Goal: Transaction & Acquisition: Purchase product/service

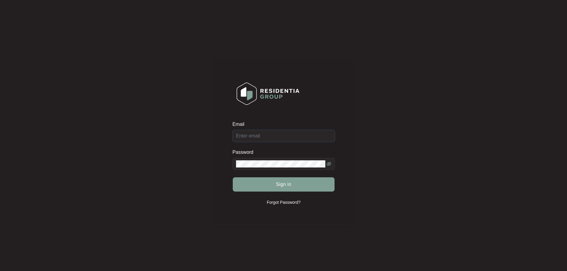
click at [274, 138] on input "Email" at bounding box center [283, 136] width 102 height 12
type input "[EMAIL_ADDRESS][DOMAIN_NAME]"
click at [270, 179] on button "Sign in" at bounding box center [284, 184] width 102 height 14
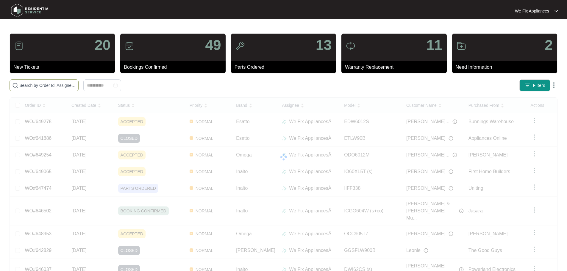
click at [36, 86] on input "text" at bounding box center [47, 85] width 57 height 7
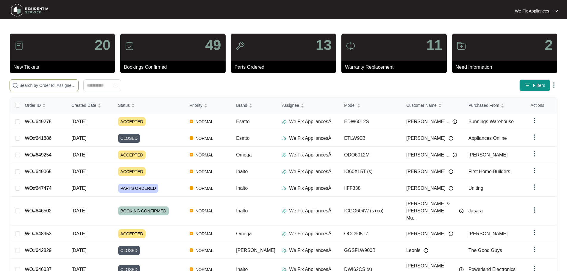
paste input "637504"
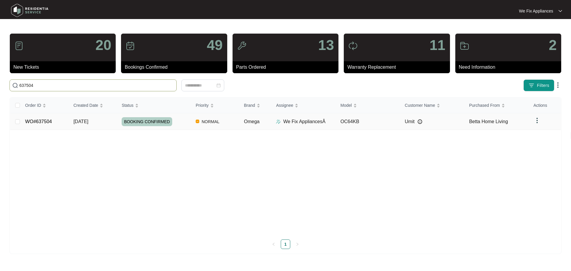
type input "637504"
click at [146, 122] on span "BOOKING CONFIRMED" at bounding box center [147, 121] width 51 height 9
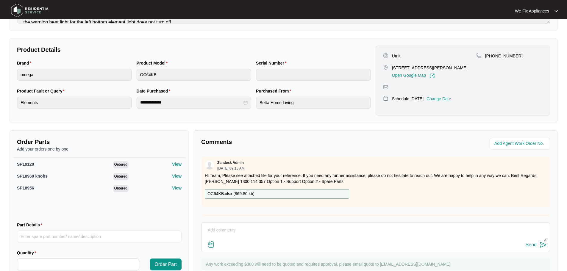
scroll to position [119, 0]
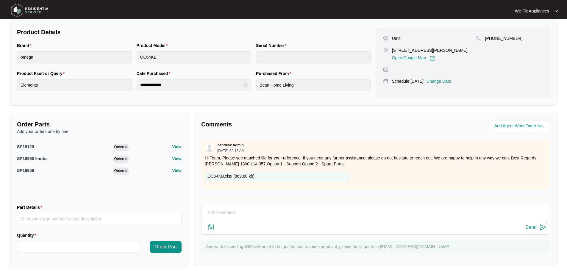
click at [243, 176] on p "OC64KB.xlsx ( 869.80 kb )" at bounding box center [230, 176] width 47 height 7
click at [87, 220] on input "Part Details" at bounding box center [99, 219] width 165 height 12
paste input "SP19121"
type input "SP19121"
click at [74, 244] on input "Quantity" at bounding box center [78, 246] width 122 height 11
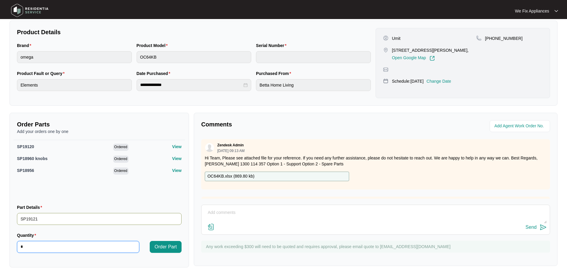
type input "*"
click at [126, 220] on input "SP19121" at bounding box center [99, 219] width 165 height 12
type input "SP19121 large element"
click at [162, 245] on span "Order Part" at bounding box center [165, 246] width 22 height 7
click at [70, 219] on input "Part Details" at bounding box center [99, 219] width 165 height 12
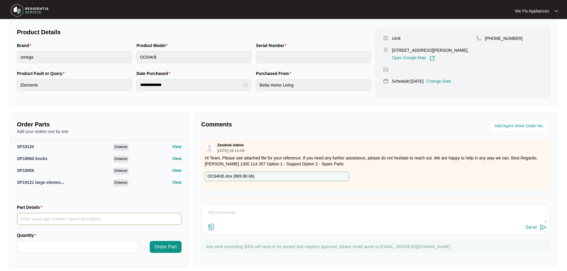
paste input "SP19120"
type input "SP19120"
click at [71, 243] on input "Quantity" at bounding box center [78, 246] width 122 height 11
type input "*"
click at [163, 249] on span "Order Part" at bounding box center [165, 246] width 22 height 7
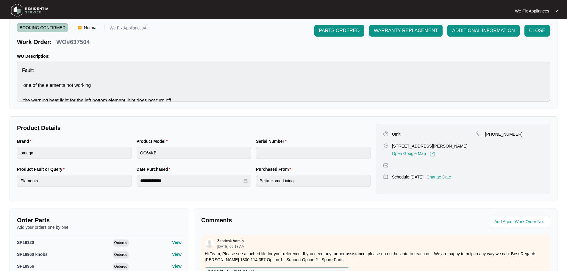
scroll to position [0, 0]
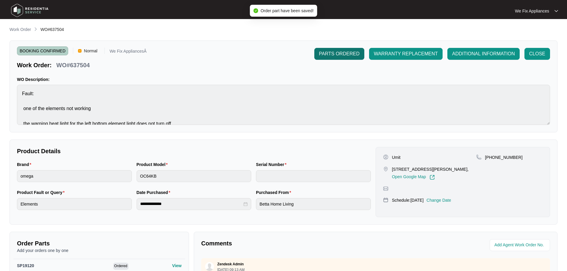
click at [332, 54] on span "PARTS ORDERED" at bounding box center [339, 53] width 40 height 7
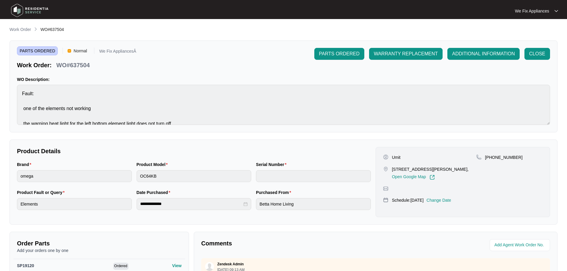
click at [16, 11] on img at bounding box center [30, 10] width 42 height 18
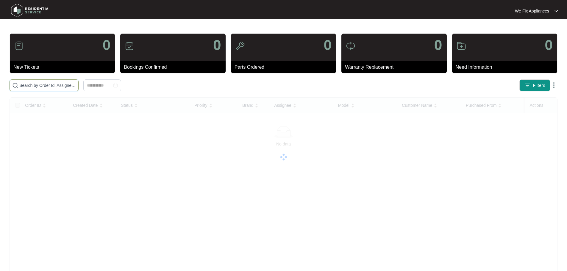
click at [55, 86] on input "text" at bounding box center [47, 85] width 57 height 7
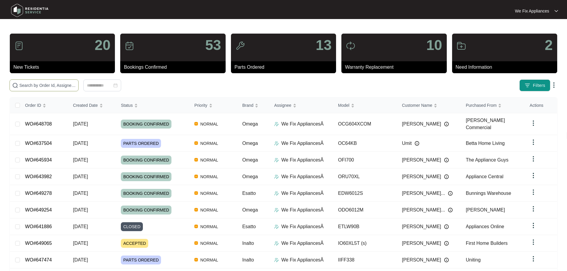
paste input "648182"
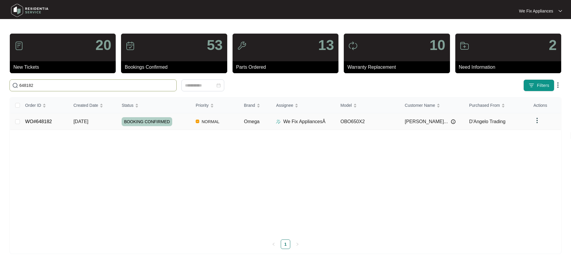
type input "648182"
click at [150, 122] on span "BOOKING CONFIRMED" at bounding box center [147, 121] width 51 height 9
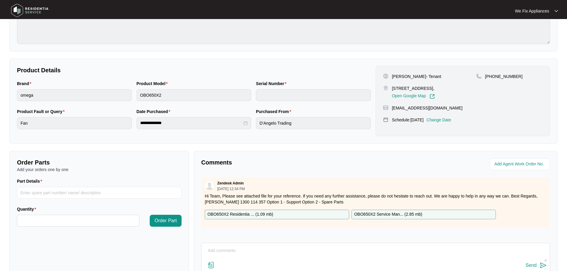
scroll to position [89, 0]
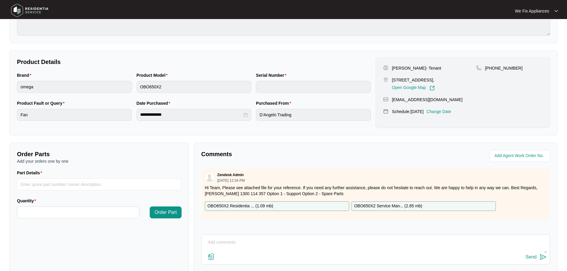
click at [244, 205] on p "OBO650X2 Residentia ... ( 1.09 mb )" at bounding box center [240, 206] width 66 height 7
click at [53, 183] on input "Part Details" at bounding box center [99, 185] width 165 height 12
paste input "32032644"
type input "32032644 fan motor"
click at [57, 212] on input "Quantity" at bounding box center [78, 212] width 122 height 11
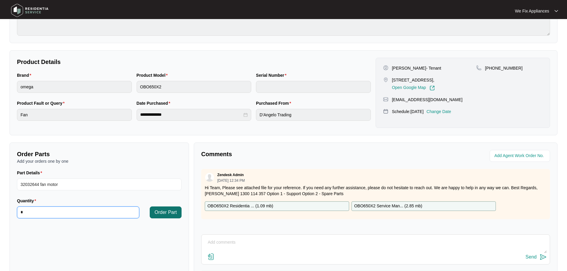
type input "*"
click at [163, 212] on span "Order Part" at bounding box center [165, 212] width 22 height 7
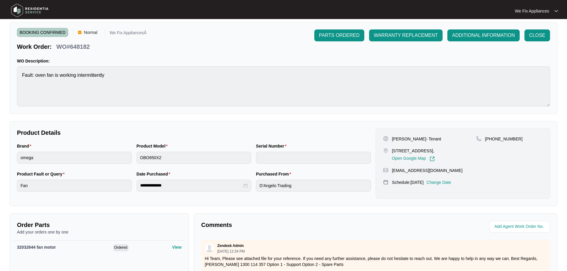
scroll to position [0, 0]
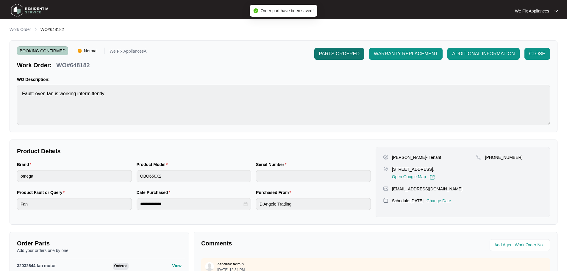
click at [334, 57] on span "PARTS ORDERED" at bounding box center [339, 53] width 40 height 7
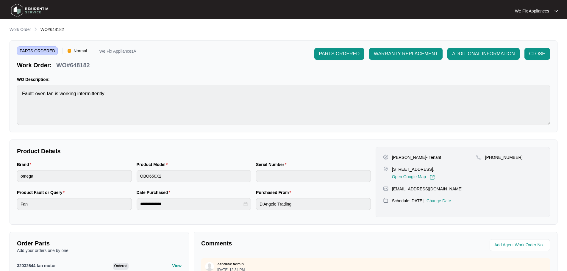
click at [20, 10] on img at bounding box center [30, 10] width 42 height 18
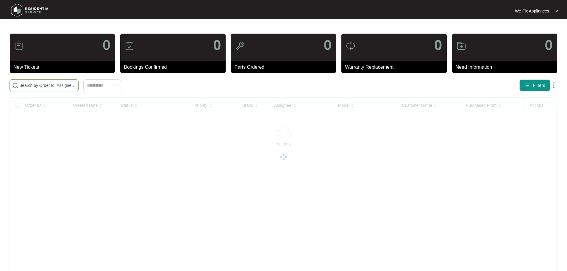
click at [45, 85] on input "text" at bounding box center [47, 85] width 57 height 7
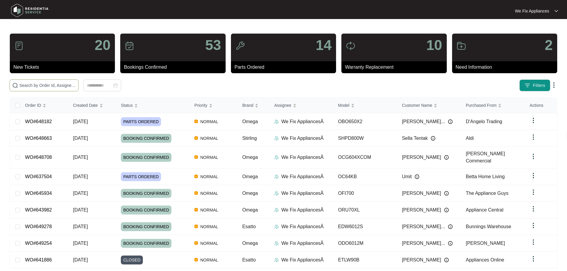
paste input "648082"
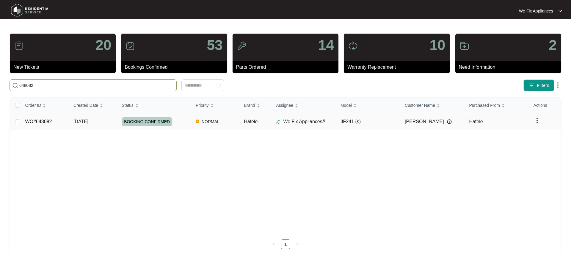
type input "648082"
click at [146, 125] on span "BOOKING CONFIRMED" at bounding box center [147, 121] width 51 height 9
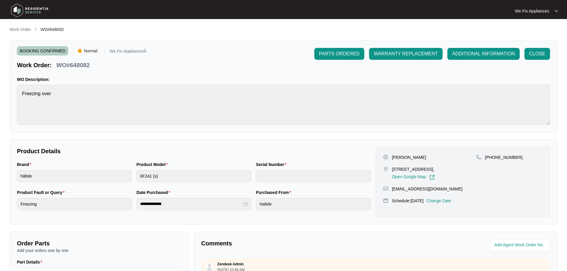
scroll to position [119, 0]
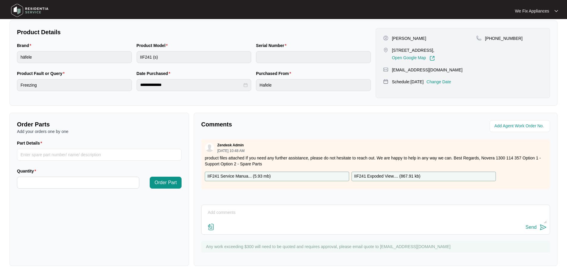
click at [246, 175] on p "IIF241 Service Manua... ( 5.93 mb )" at bounding box center [238, 176] width 63 height 7
click at [380, 174] on p "IIF241 Expoded View.... ( 867.91 kb )" at bounding box center [387, 176] width 66 height 7
click at [54, 156] on input "Part Details" at bounding box center [99, 155] width 165 height 12
paste input "SP14424"
type input "SP14424"
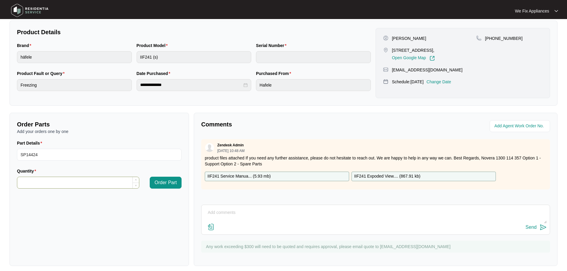
click at [65, 179] on input "Quantity" at bounding box center [78, 182] width 122 height 11
type input "*"
click at [163, 184] on span "Order Part" at bounding box center [165, 182] width 22 height 7
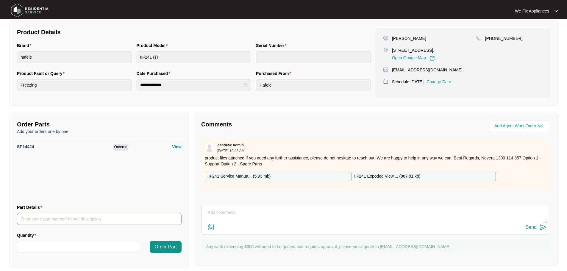
click at [70, 218] on input "Part Details" at bounding box center [99, 219] width 165 height 12
paste input "SP14424"
type input "SP14424"
click at [57, 250] on input "Quantity" at bounding box center [78, 246] width 122 height 11
type input "*"
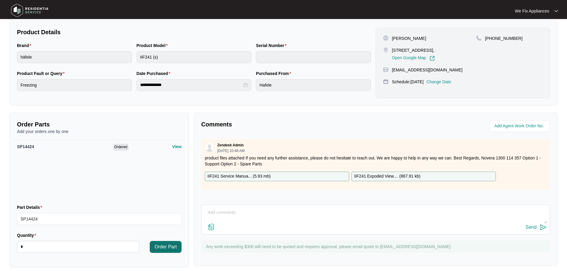
click at [164, 246] on span "Order Part" at bounding box center [165, 246] width 22 height 7
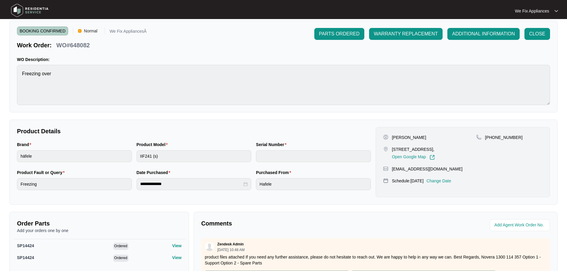
scroll to position [0, 0]
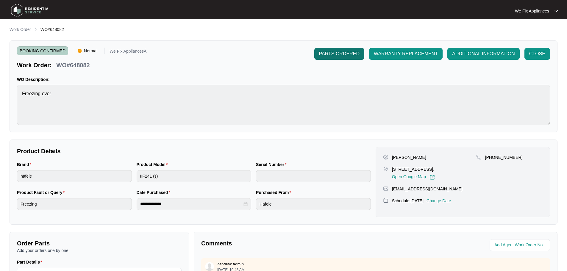
click at [330, 52] on span "PARTS ORDERED" at bounding box center [339, 53] width 40 height 7
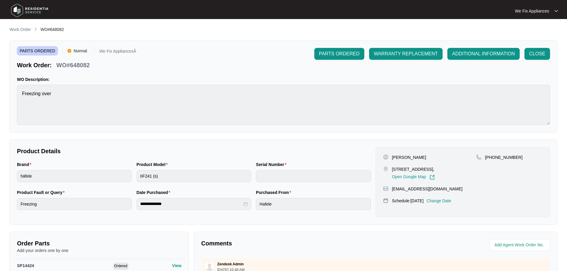
click at [28, 13] on img at bounding box center [30, 10] width 42 height 18
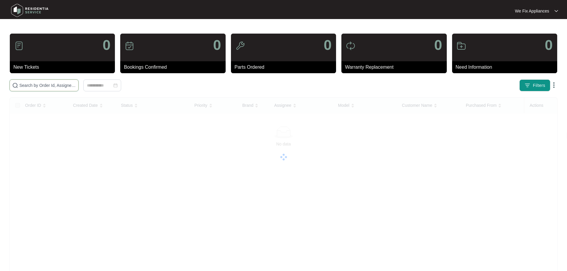
click at [52, 86] on input "text" at bounding box center [47, 85] width 57 height 7
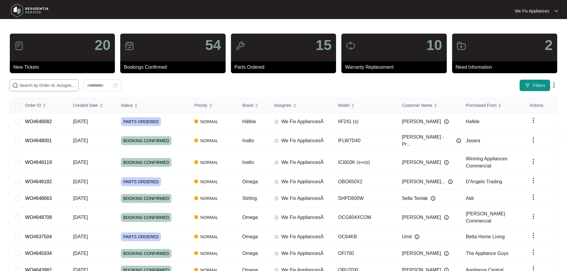
paste input "638042"
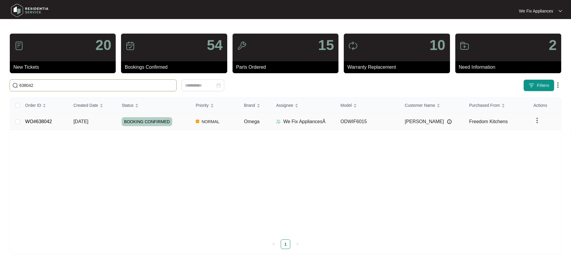
type input "638042"
click at [160, 124] on span "BOOKING CONFIRMED" at bounding box center [147, 121] width 51 height 9
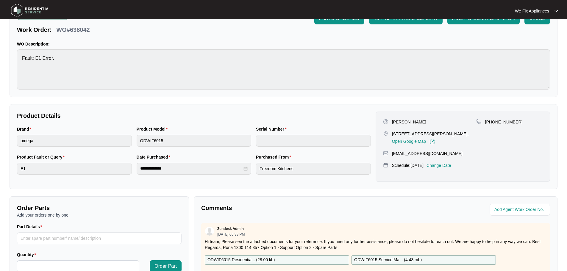
scroll to position [89, 0]
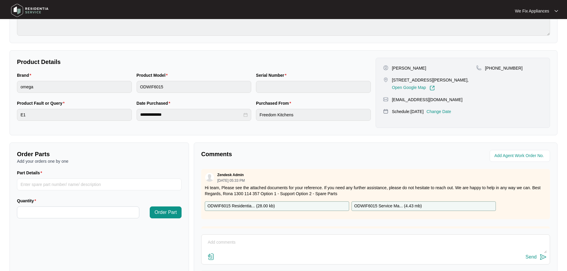
click at [246, 204] on p "ODWIF6015 Residentia... ( 28.00 kb )" at bounding box center [240, 206] width 67 height 7
click at [75, 183] on input "Part Details" at bounding box center [99, 185] width 165 height 12
paste input "SP11834"
type input "SP11834"
click at [73, 209] on input "Quantity" at bounding box center [78, 212] width 122 height 11
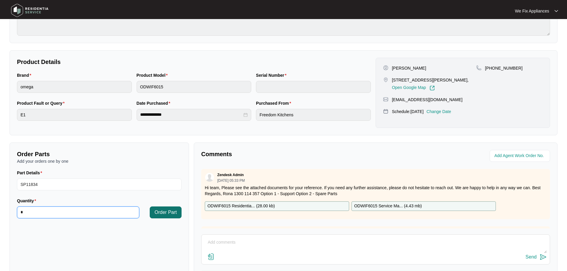
type input "*"
click at [174, 214] on span "Order Part" at bounding box center [165, 212] width 22 height 7
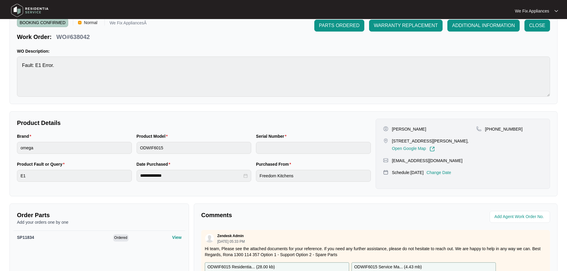
scroll to position [0, 0]
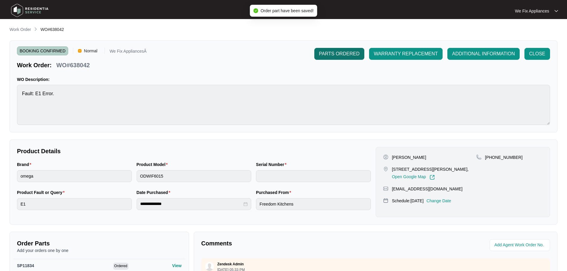
click at [327, 53] on span "PARTS ORDERED" at bounding box center [339, 53] width 40 height 7
